Goal: Task Accomplishment & Management: Manage account settings

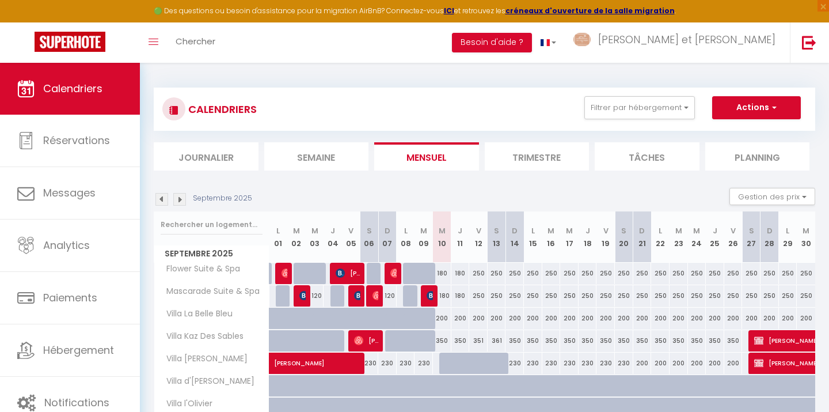
click at [177, 200] on img at bounding box center [179, 199] width 13 height 13
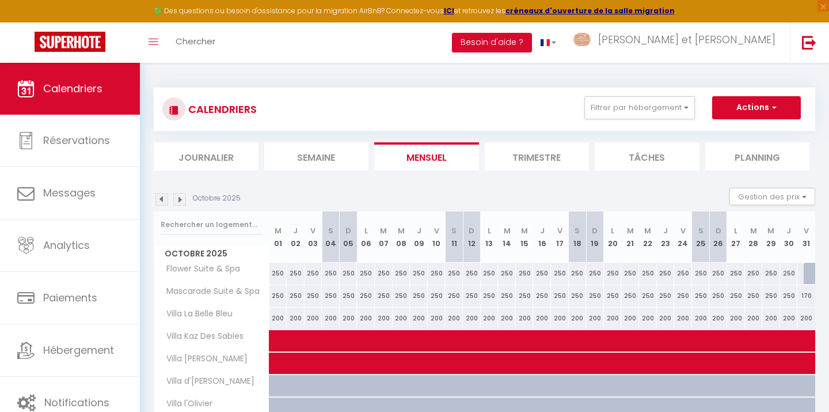
click at [183, 195] on img at bounding box center [179, 199] width 13 height 13
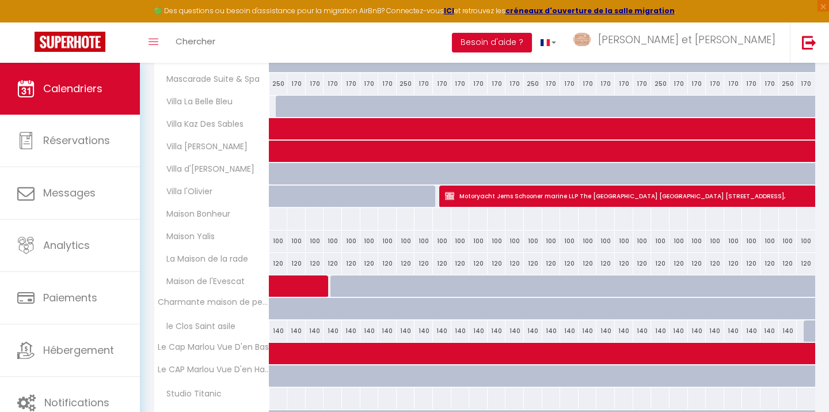
scroll to position [212, 0]
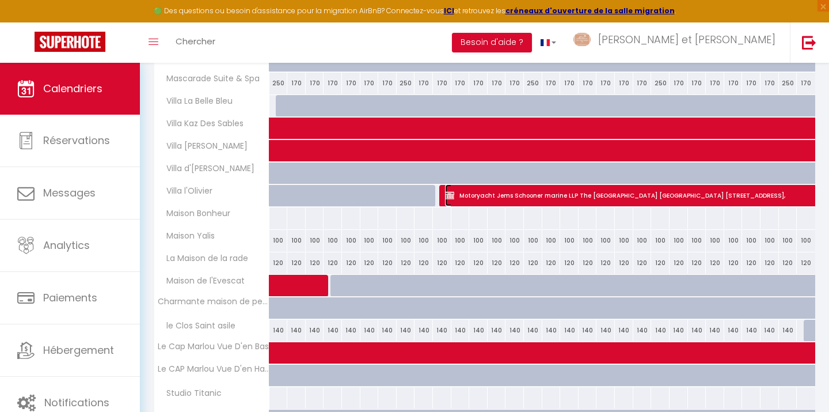
select select "OK"
select select "KO"
select select "0"
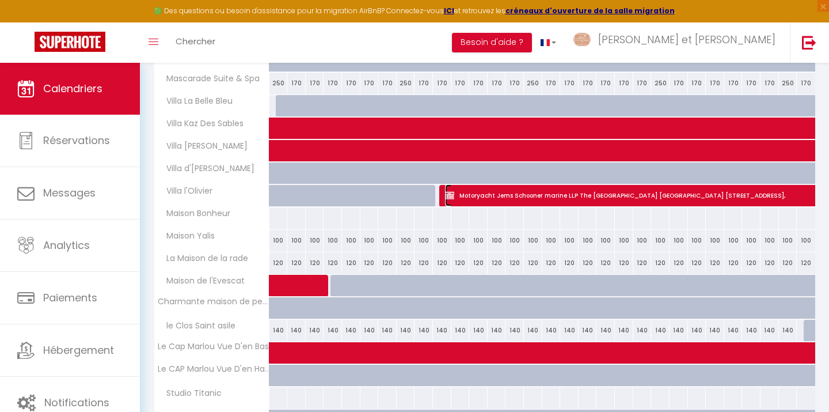
select select "1"
select select
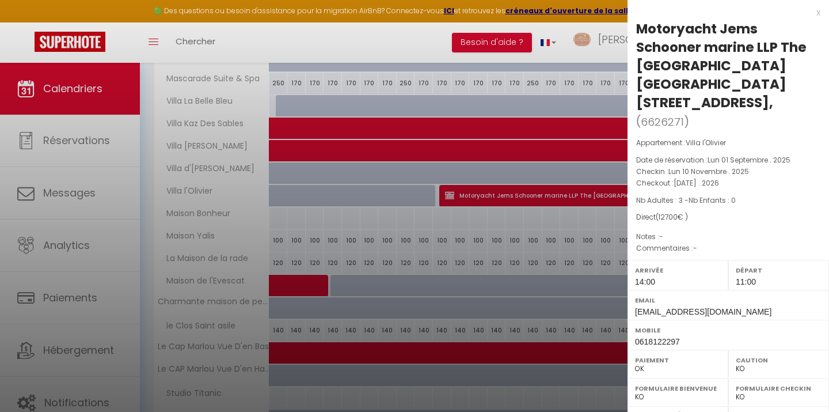
click at [446, 257] on div at bounding box center [414, 206] width 829 height 412
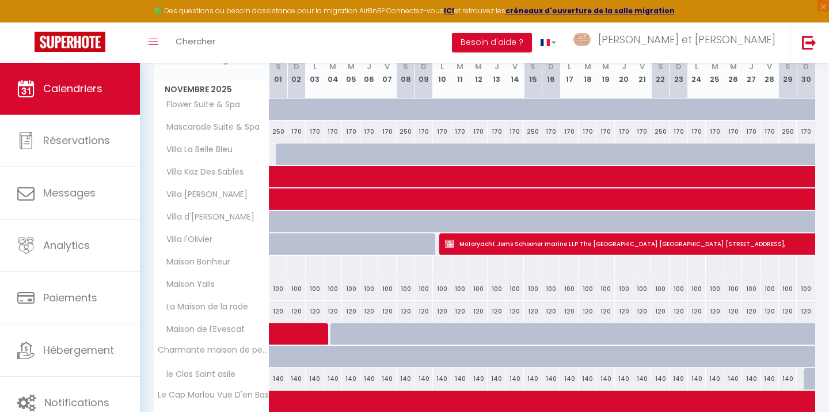
scroll to position [162, 0]
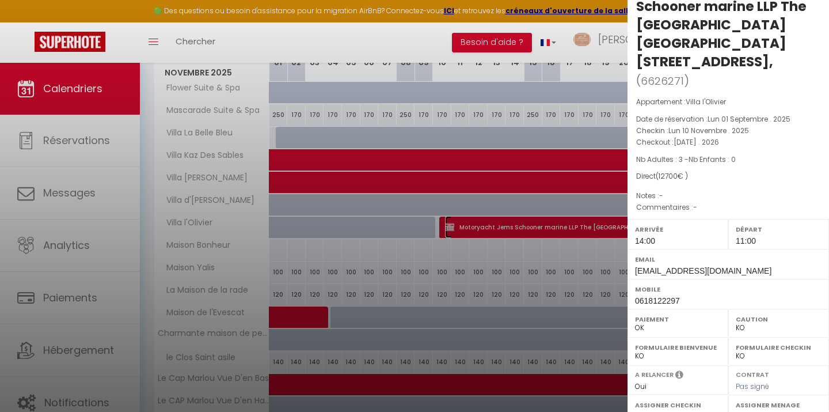
scroll to position [199, 0]
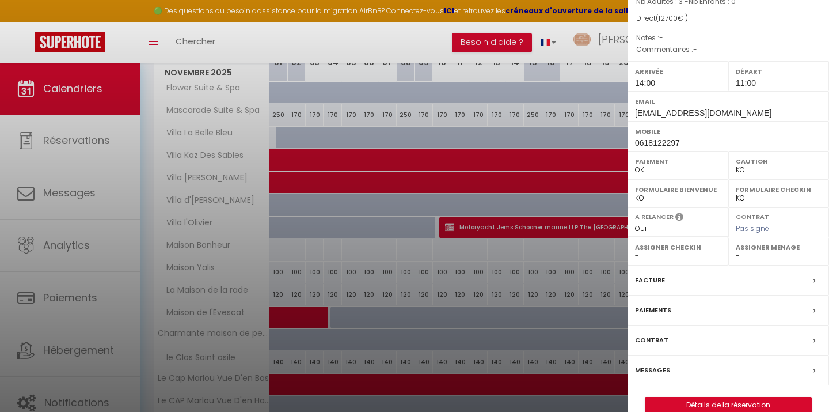
click at [683, 265] on div "Facture" at bounding box center [729, 280] width 202 height 30
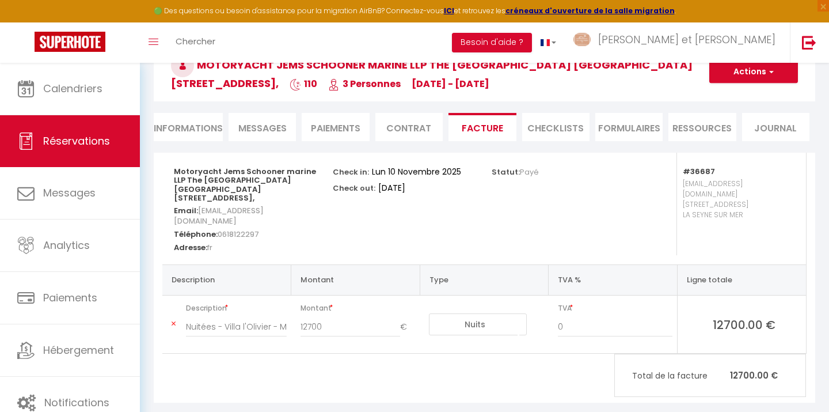
scroll to position [32, 0]
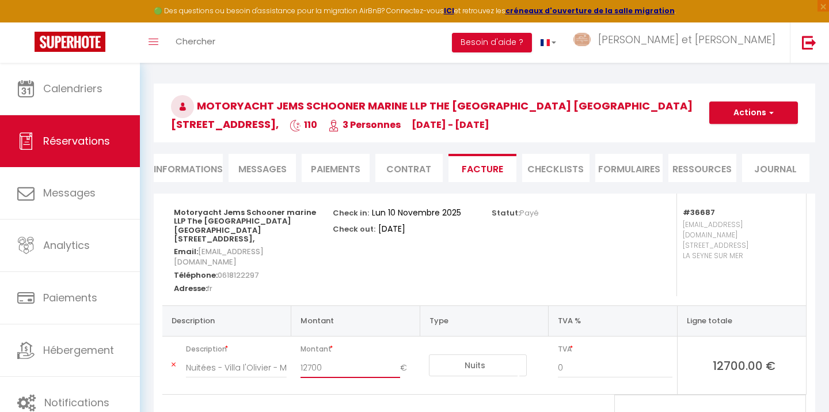
click at [344, 357] on input "12700" at bounding box center [351, 367] width 100 height 21
type input "1"
click at [515, 373] on td "Nuits Frais de ménage Taxe de séjour Autre Frais de service hôte Frais de paiem…" at bounding box center [484, 365] width 129 height 58
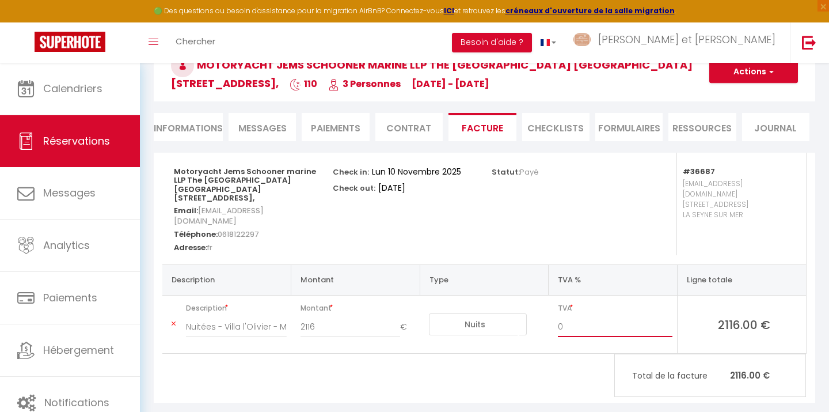
click at [580, 316] on input "0" at bounding box center [615, 326] width 115 height 21
click at [575, 359] on div "Motoryacht Jems Schooner marine LLP The broadgate Tower 7th Floor 20 Primrose s…" at bounding box center [485, 278] width 662 height 250
click at [759, 75] on button "Actions" at bounding box center [753, 71] width 89 height 23
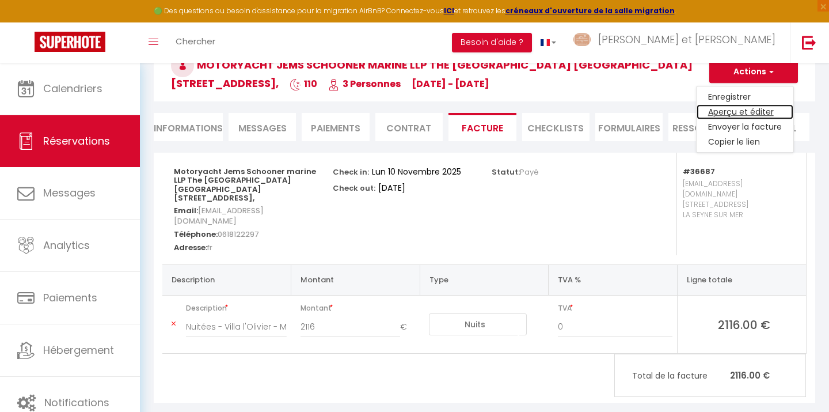
click at [759, 112] on link "Aperçu et éditer" at bounding box center [745, 112] width 97 height 15
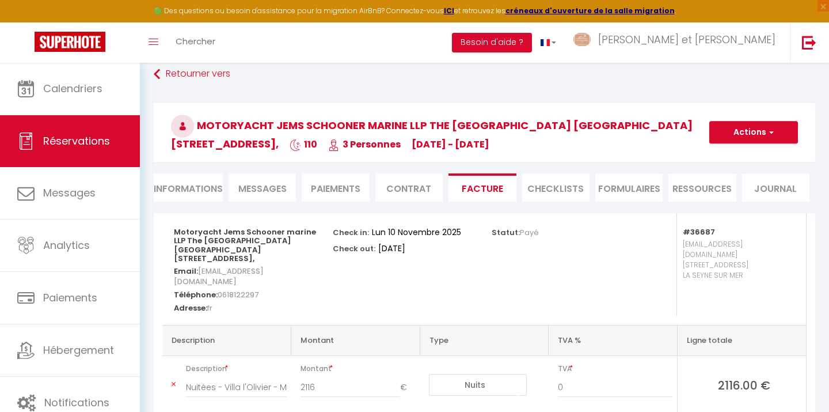
scroll to position [10, 0]
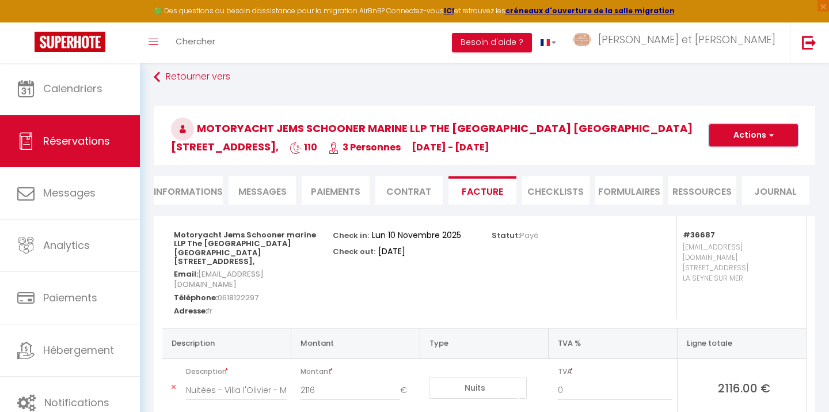
click at [750, 141] on button "Actions" at bounding box center [753, 135] width 89 height 23
click at [743, 162] on link "Enregistrer" at bounding box center [745, 160] width 97 height 15
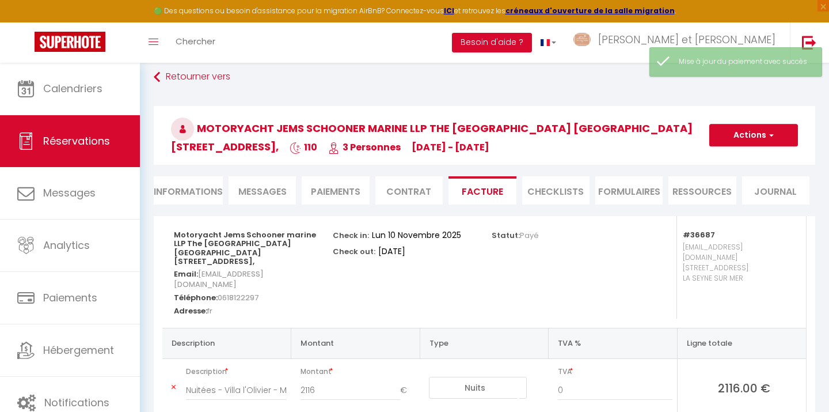
click at [482, 190] on li "Facture" at bounding box center [482, 190] width 67 height 28
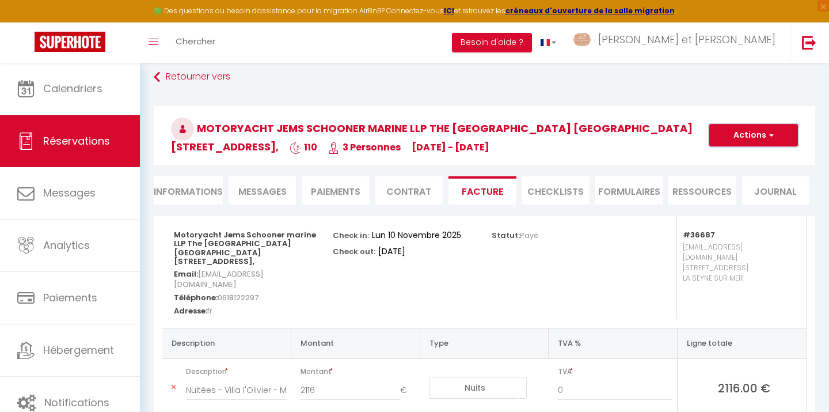
click at [751, 131] on button "Actions" at bounding box center [753, 135] width 89 height 23
click at [739, 177] on link "Aperçu et éditer" at bounding box center [745, 175] width 97 height 15
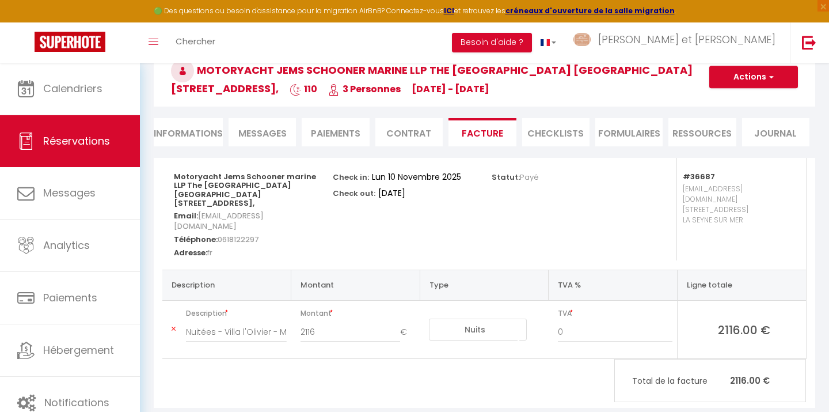
scroll to position [67, 0]
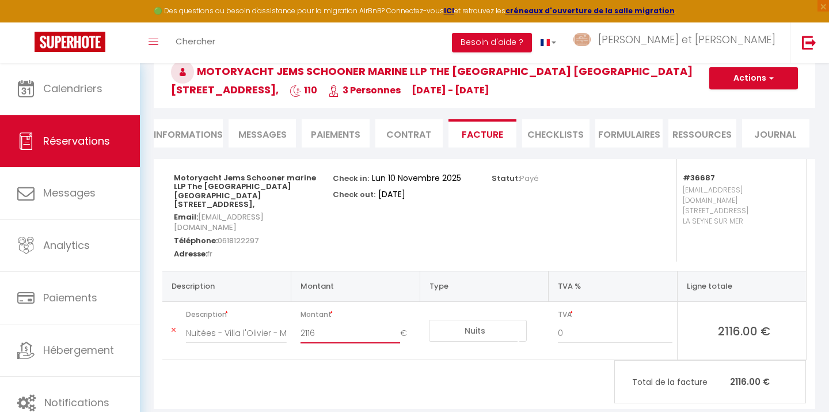
click at [325, 322] on input "2116" at bounding box center [351, 332] width 100 height 21
type input "2"
type input "12700"
click at [397, 339] on td "Montant 12700 €" at bounding box center [355, 331] width 129 height 58
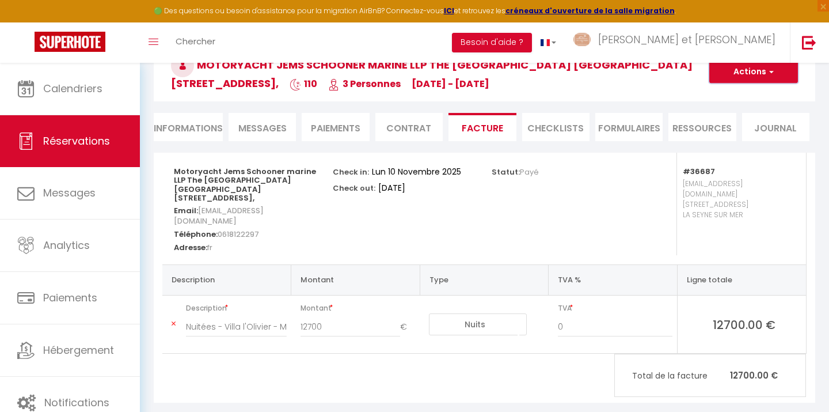
click at [769, 82] on button "Actions" at bounding box center [753, 71] width 89 height 23
click at [759, 96] on link "Enregistrer" at bounding box center [745, 97] width 97 height 15
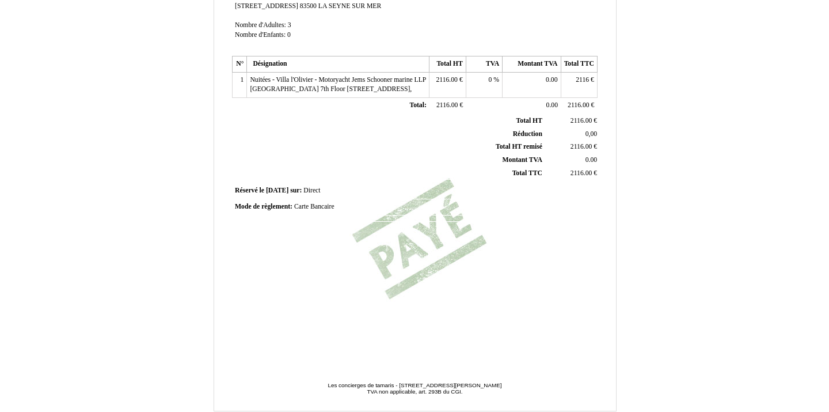
scroll to position [283, 0]
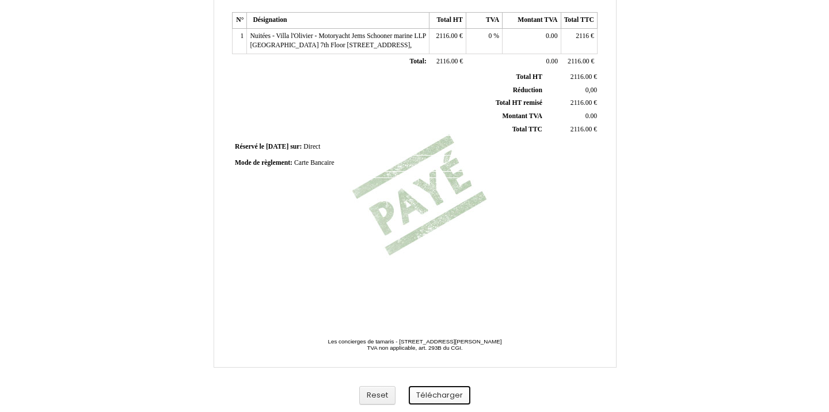
click at [432, 397] on button "Télécharger" at bounding box center [440, 395] width 62 height 19
